Goal: Find specific page/section: Find specific page/section

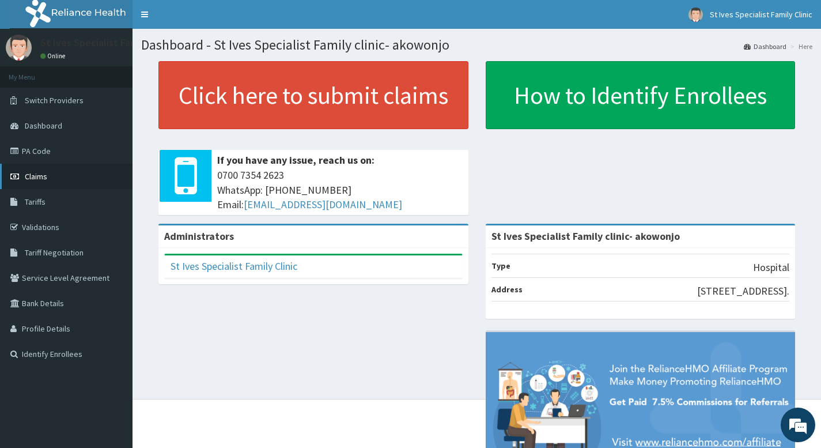
click at [38, 177] on span "Claims" at bounding box center [36, 176] width 22 height 10
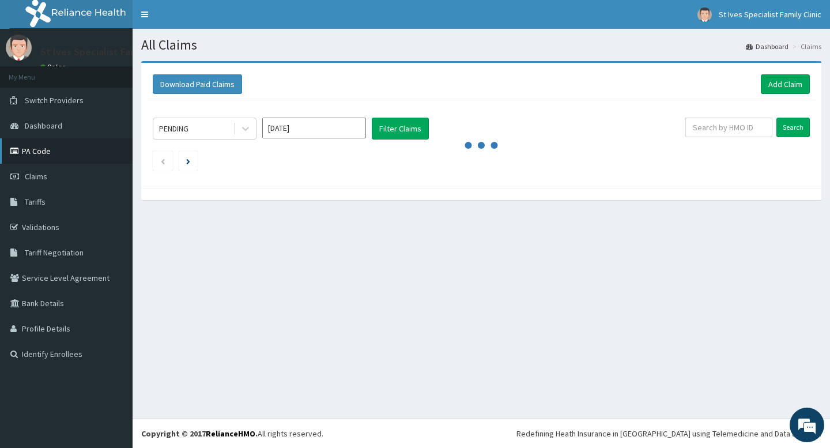
click at [44, 153] on link "PA Code" at bounding box center [66, 150] width 133 height 25
